Goal: Transaction & Acquisition: Obtain resource

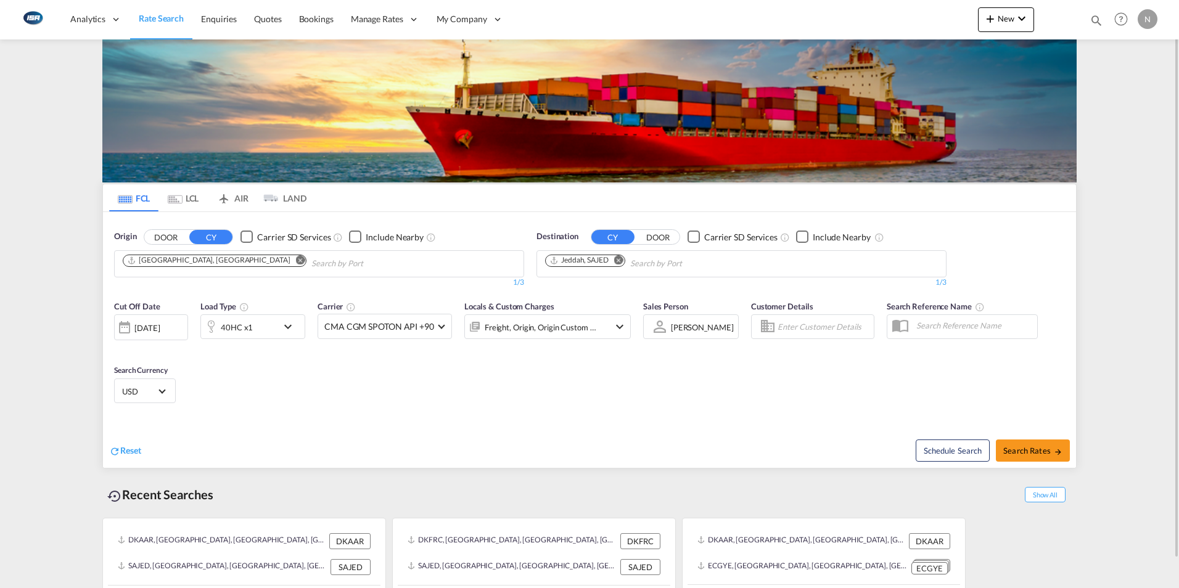
click at [192, 191] on md-tab-item "LCL" at bounding box center [182, 197] width 49 height 27
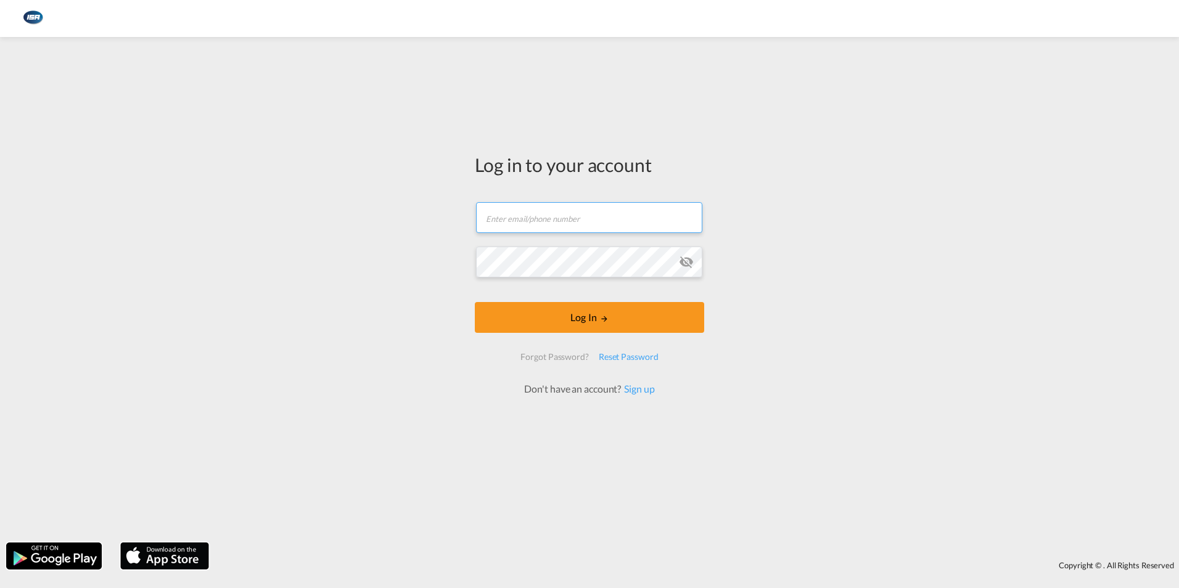
type input "[EMAIL_ADDRESS][DOMAIN_NAME]"
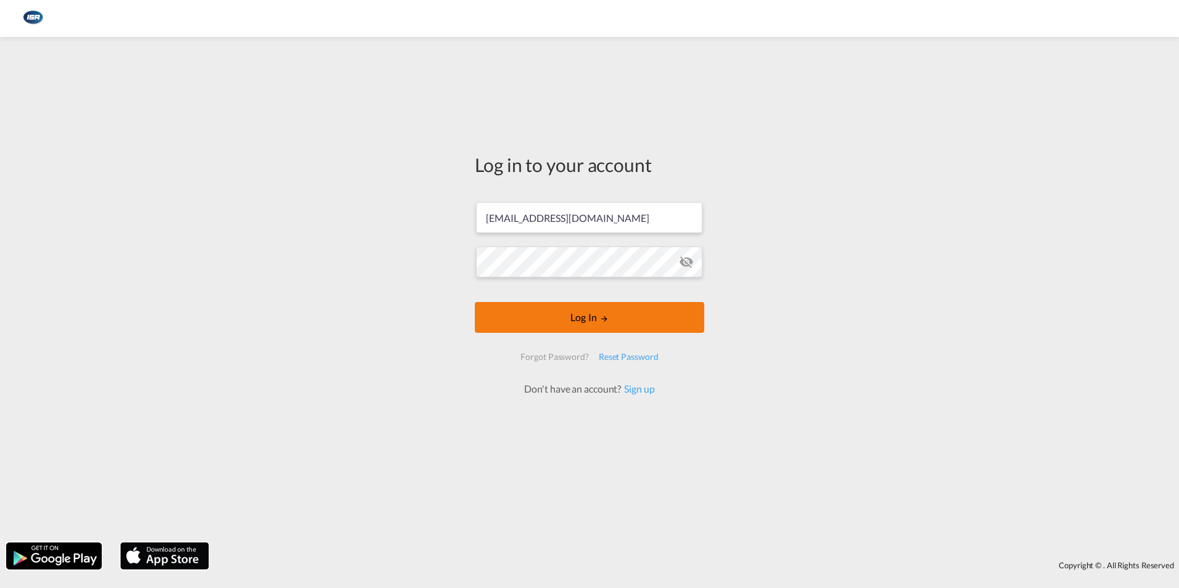
click at [591, 322] on button "Log In" at bounding box center [589, 317] width 229 height 31
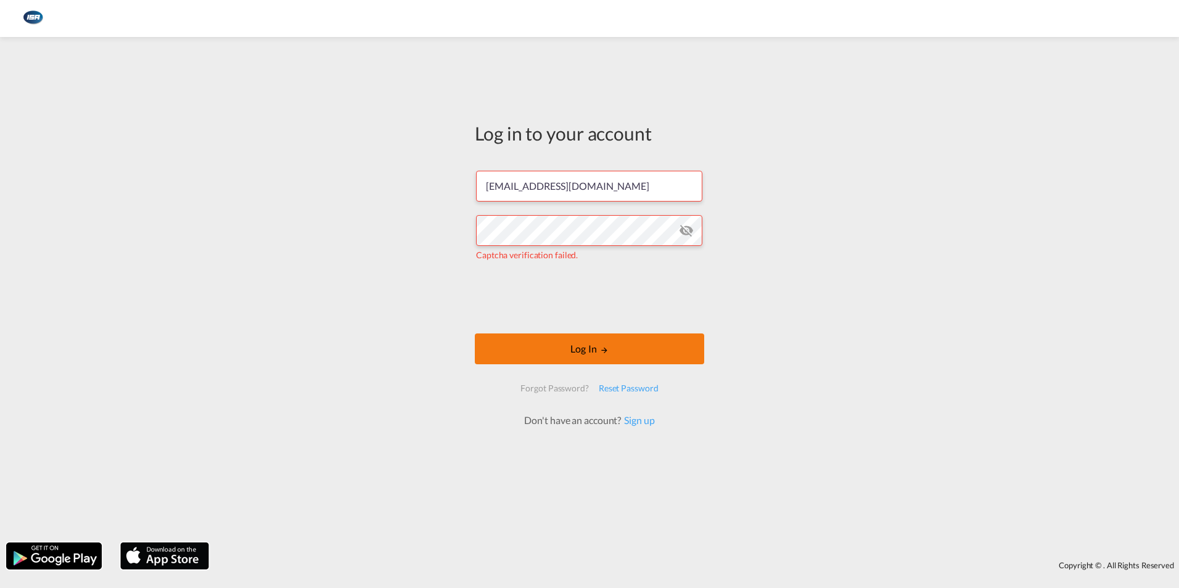
click at [585, 346] on button "Log In" at bounding box center [589, 348] width 229 height 31
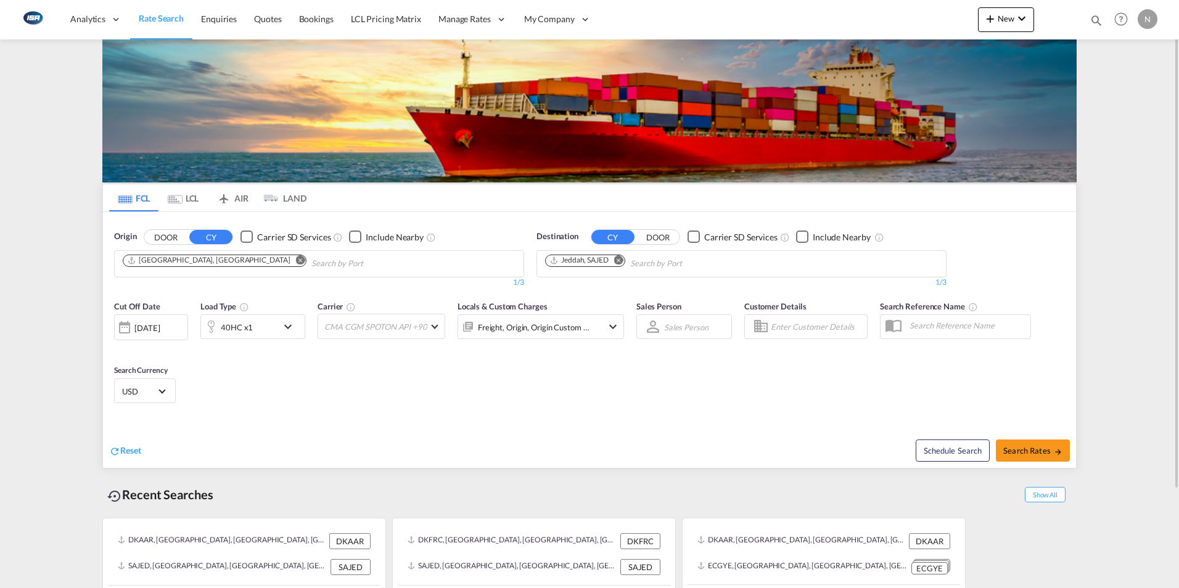
click at [192, 203] on md-tab-item "LCL" at bounding box center [182, 197] width 49 height 27
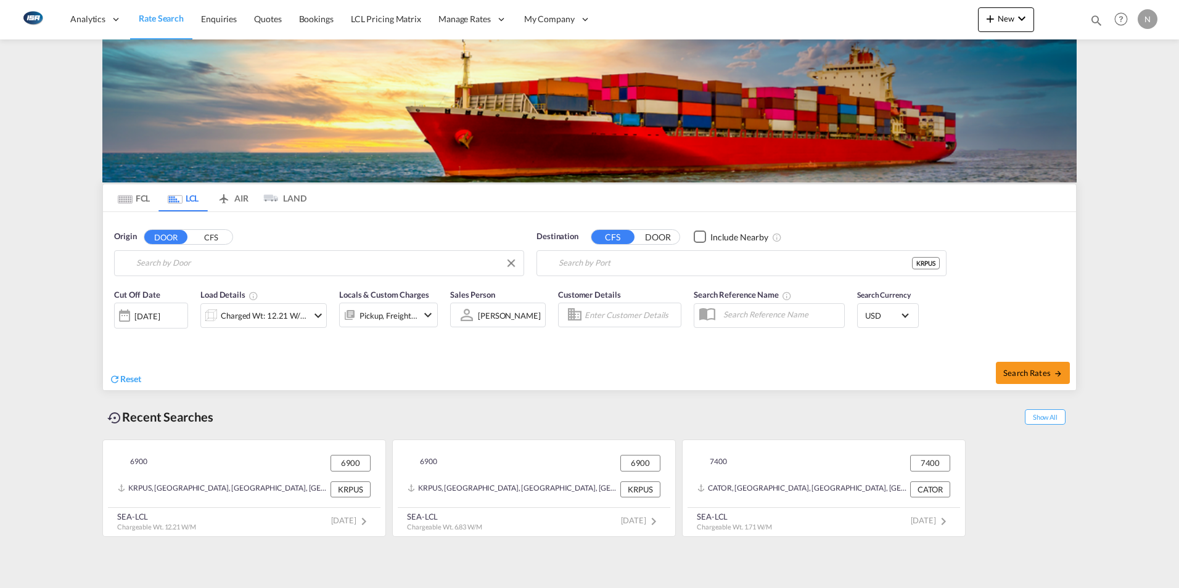
type input "DK-6900, [GEOGRAPHIC_DATA], [GEOGRAPHIC_DATA][PERSON_NAME][GEOGRAPHIC_DATA], [G…"
type input "Busan, KRPUS"
click at [170, 268] on input "DK-6900, [GEOGRAPHIC_DATA], [GEOGRAPHIC_DATA][PERSON_NAME][GEOGRAPHIC_DATA], [G…" at bounding box center [326, 263] width 381 height 18
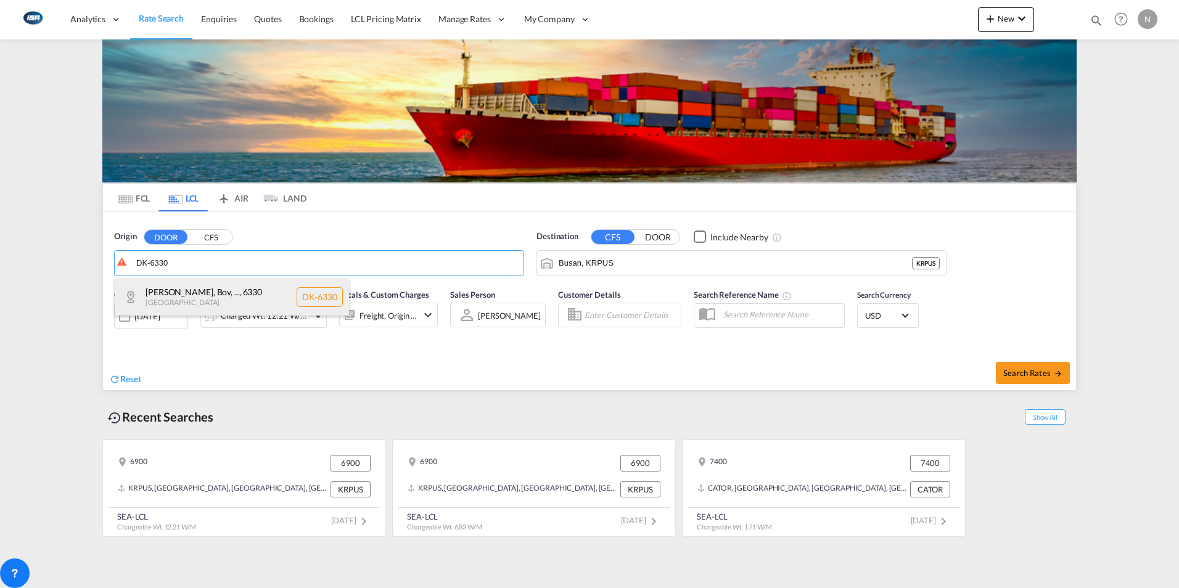
click at [169, 305] on div "[PERSON_NAME], Bov, ... , 6330 [GEOGRAPHIC_DATA] DK-6330" at bounding box center [232, 297] width 234 height 37
type input "DK-6330, Bommerlund, Bov, Bov Mark, [GEOGRAPHIC_DATA], [GEOGRAPHIC_DATA], [GEOG…"
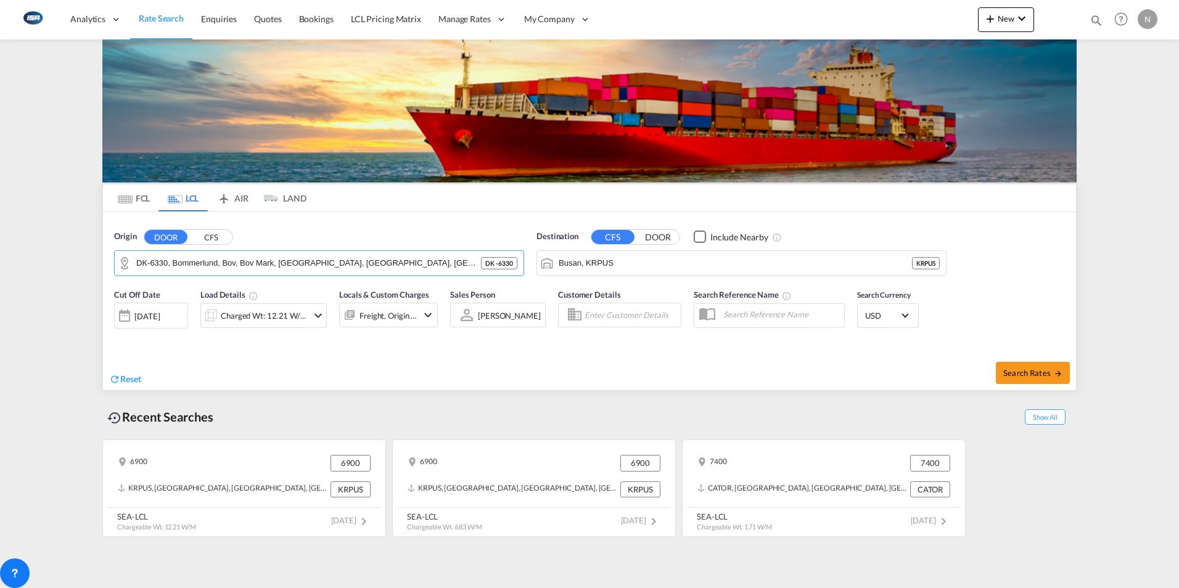
click at [647, 255] on input "Busan, KRPUS" at bounding box center [734, 263] width 353 height 18
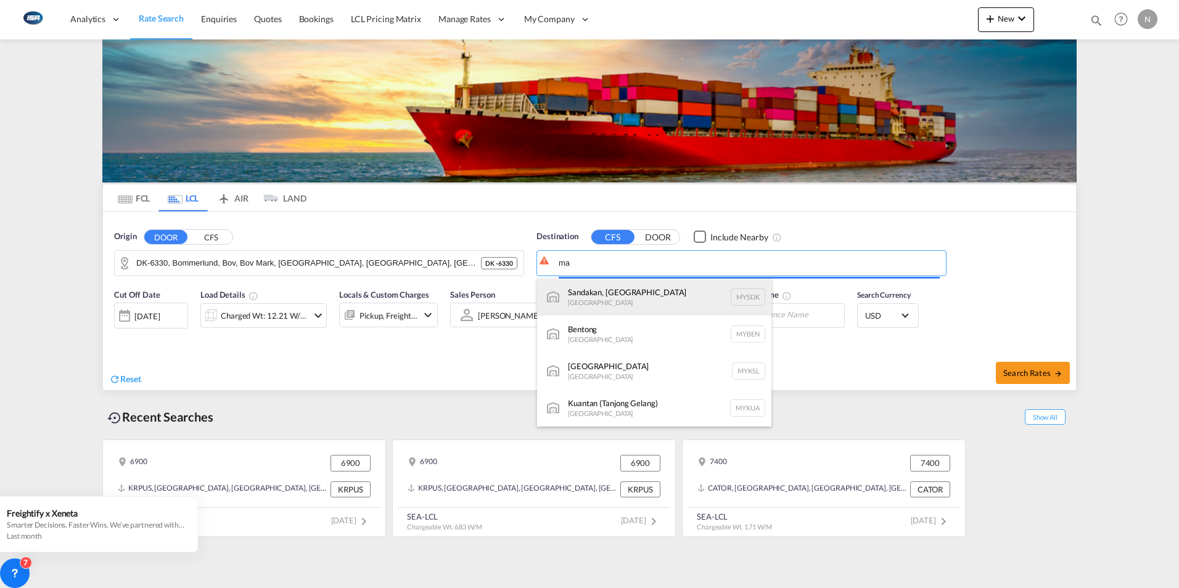
type input "m"
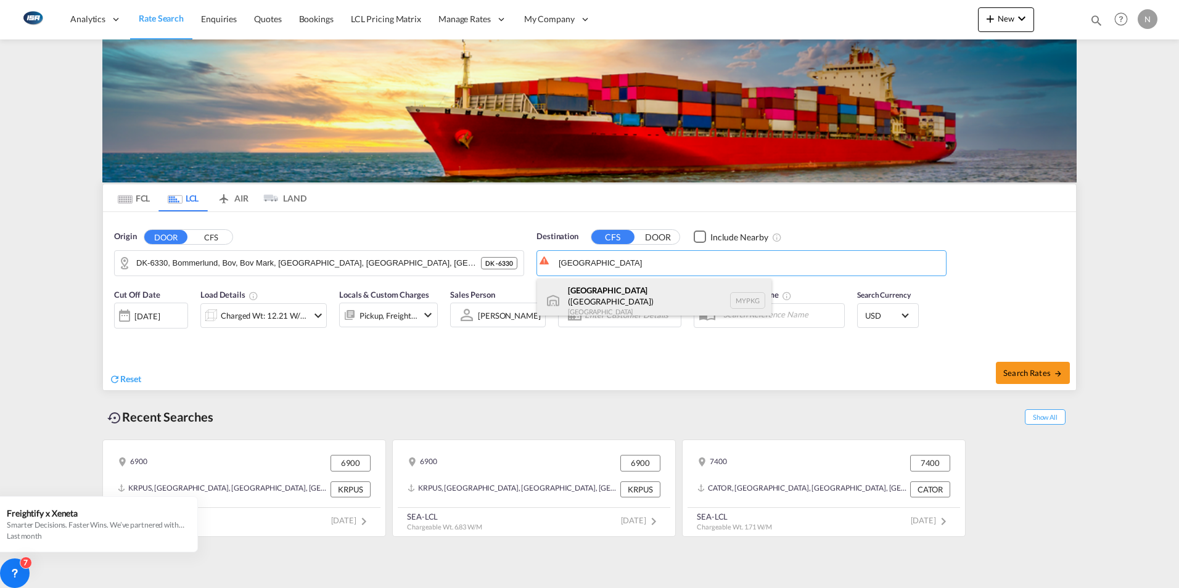
click at [653, 300] on div "[GEOGRAPHIC_DATA] ([GEOGRAPHIC_DATA]) [GEOGRAPHIC_DATA] MYPKG" at bounding box center [654, 301] width 234 height 44
type input "[GEOGRAPHIC_DATA] ([GEOGRAPHIC_DATA]), MYPKG"
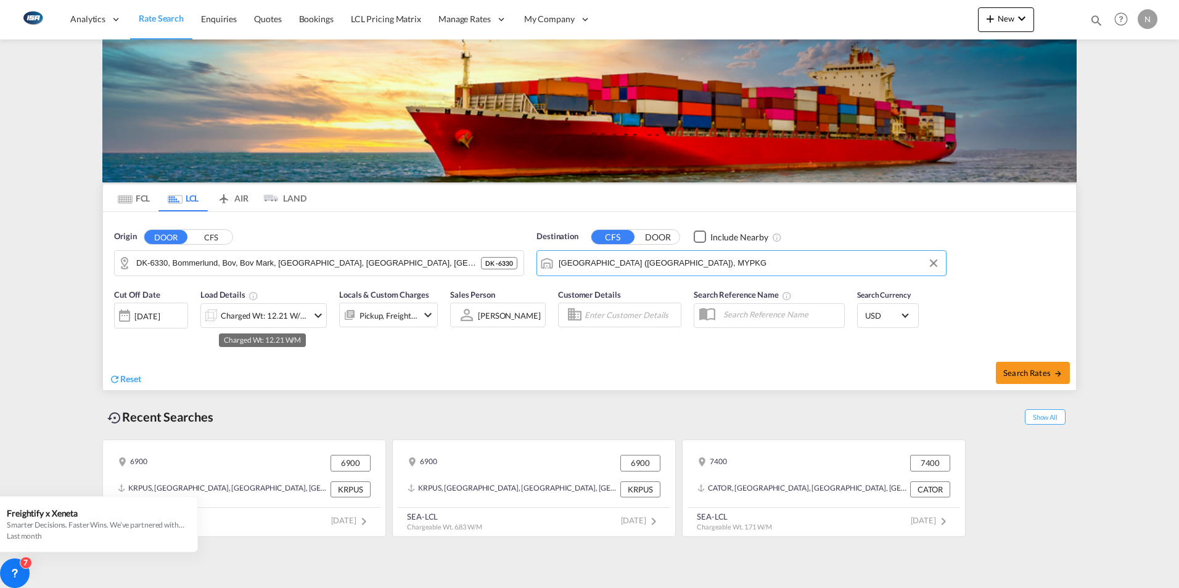
click at [251, 318] on div "Charged Wt: 12.21 W/M" at bounding box center [264, 315] width 87 height 17
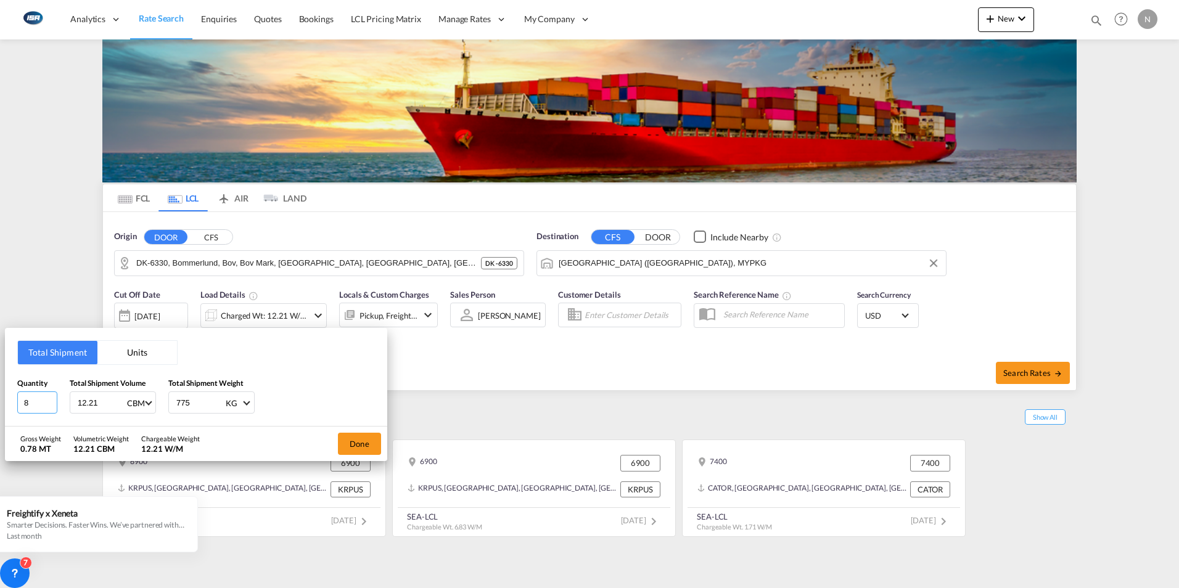
click at [34, 414] on input "8" at bounding box center [37, 402] width 40 height 22
type input "5"
type input "1"
type input "515"
drag, startPoint x: 361, startPoint y: 438, endPoint x: 427, endPoint y: 456, distance: 68.5
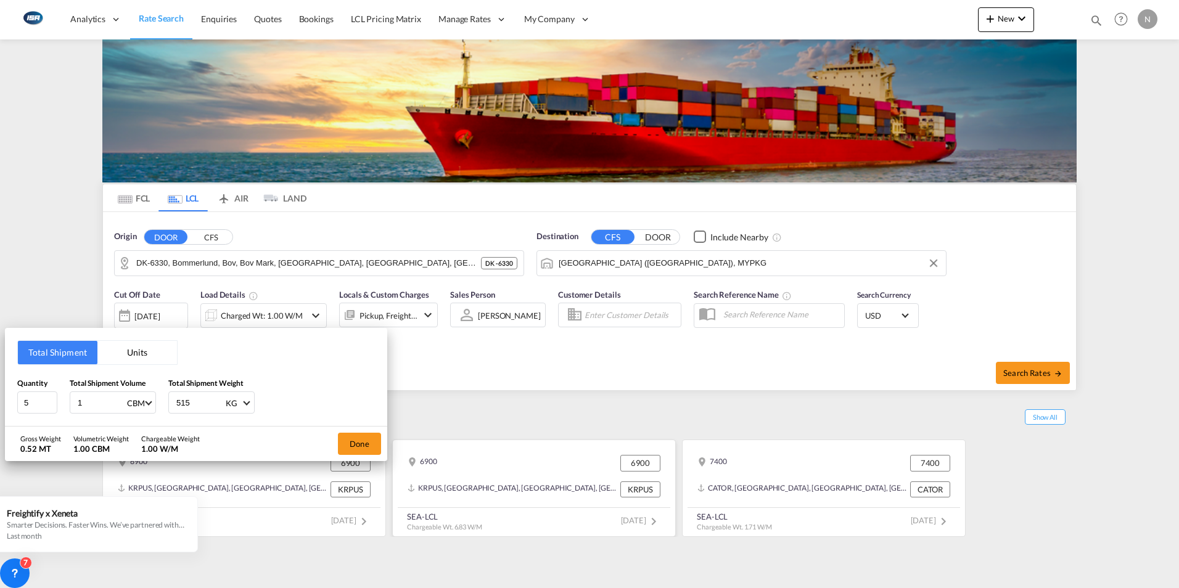
click at [363, 433] on button "Done" at bounding box center [359, 444] width 43 height 22
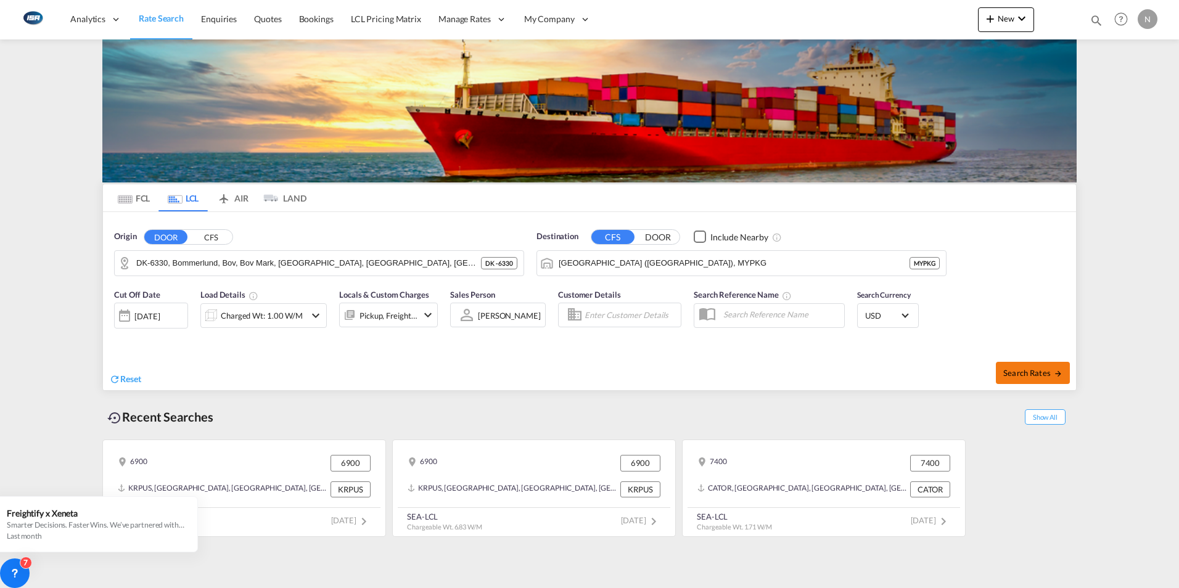
click at [1044, 374] on span "Search Rates" at bounding box center [1032, 373] width 59 height 10
type input "6330 to MYPKG / [DATE]"
